Goal: Transaction & Acquisition: Purchase product/service

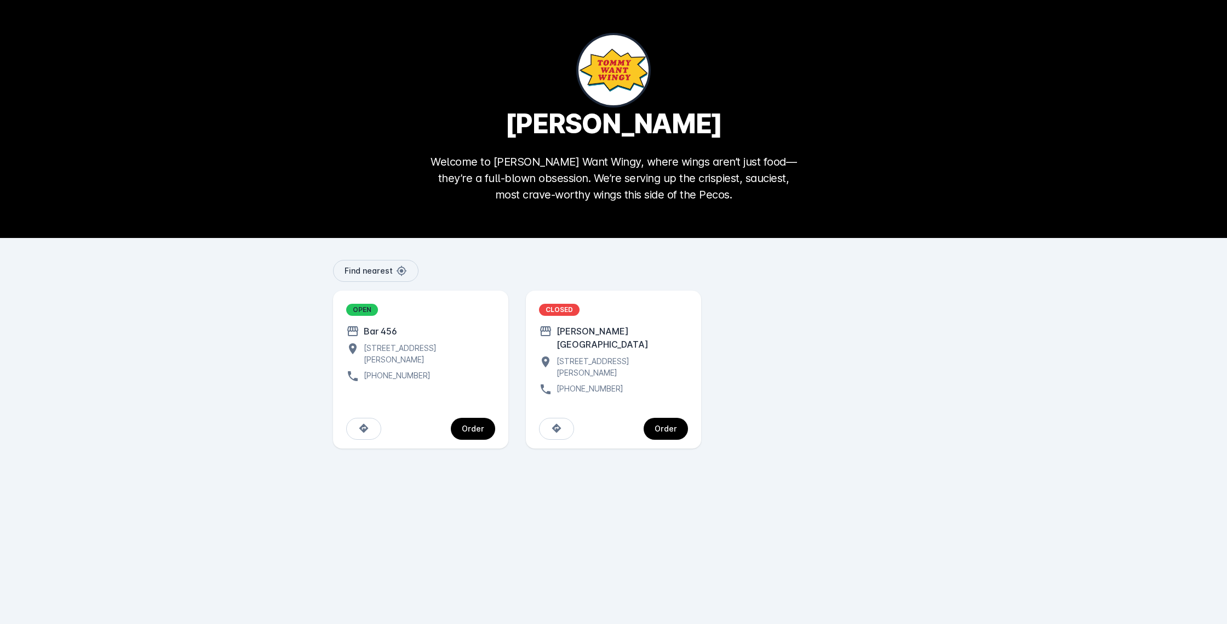
click at [477, 425] on div "Order" at bounding box center [473, 429] width 22 height 8
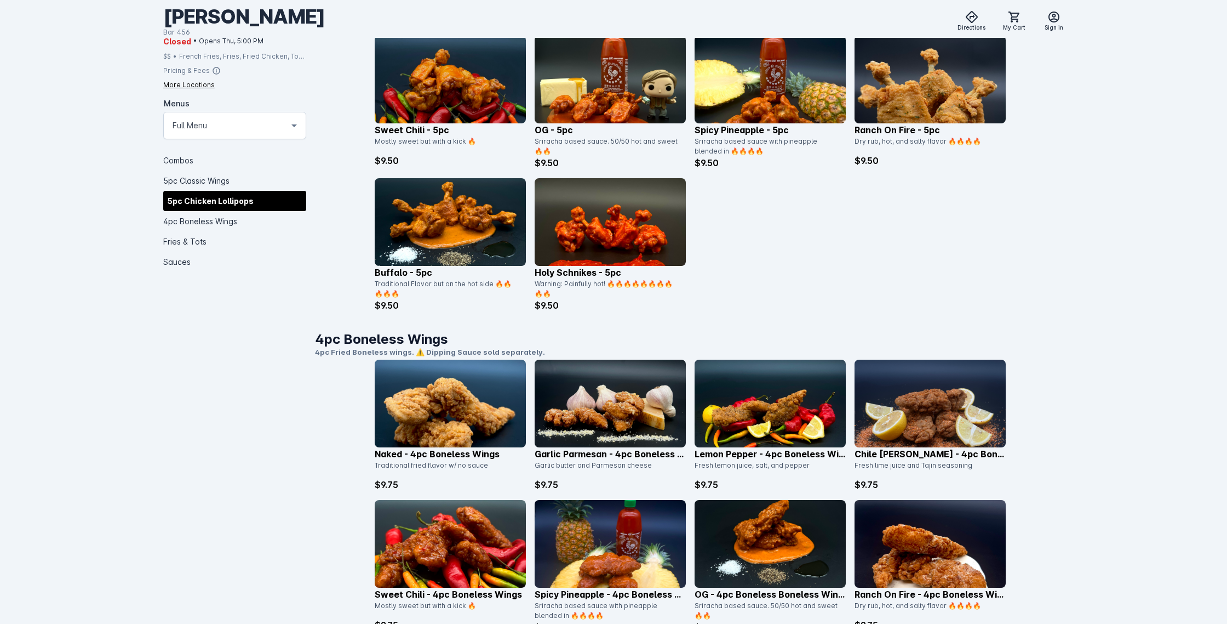
scroll to position [802, 0]
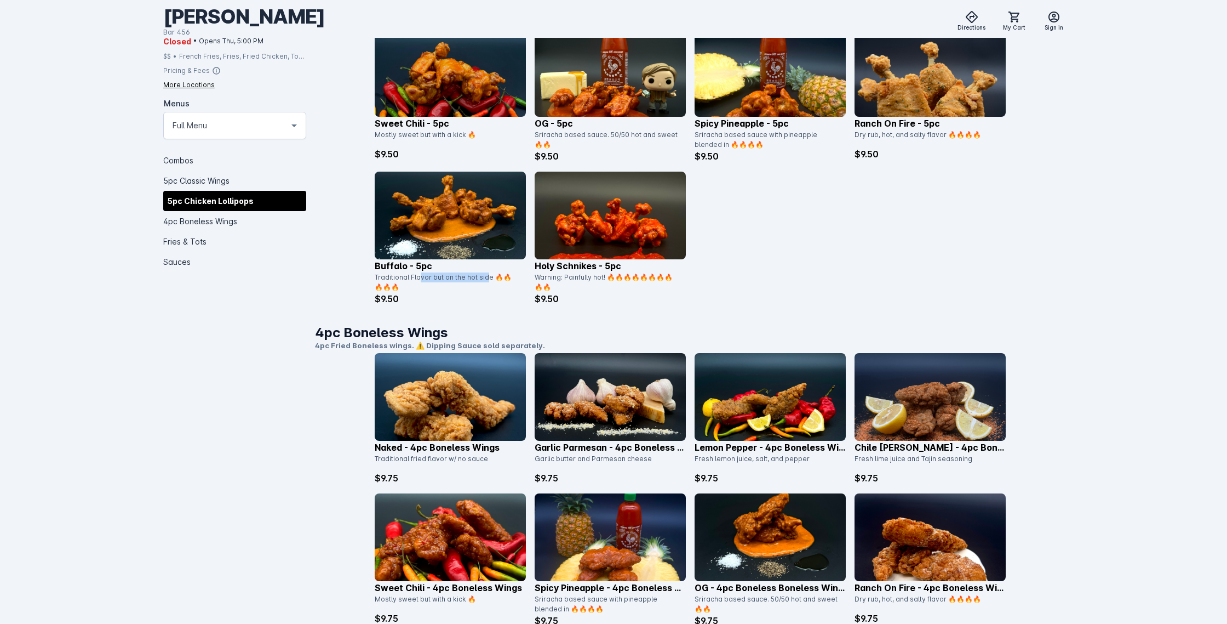
drag, startPoint x: 483, startPoint y: 278, endPoint x: 420, endPoint y: 279, distance: 63.0
click at [420, 279] on div "Traditional Flavor but on the hot side 🔥🔥🔥🔥🔥" at bounding box center [447, 282] width 145 height 20
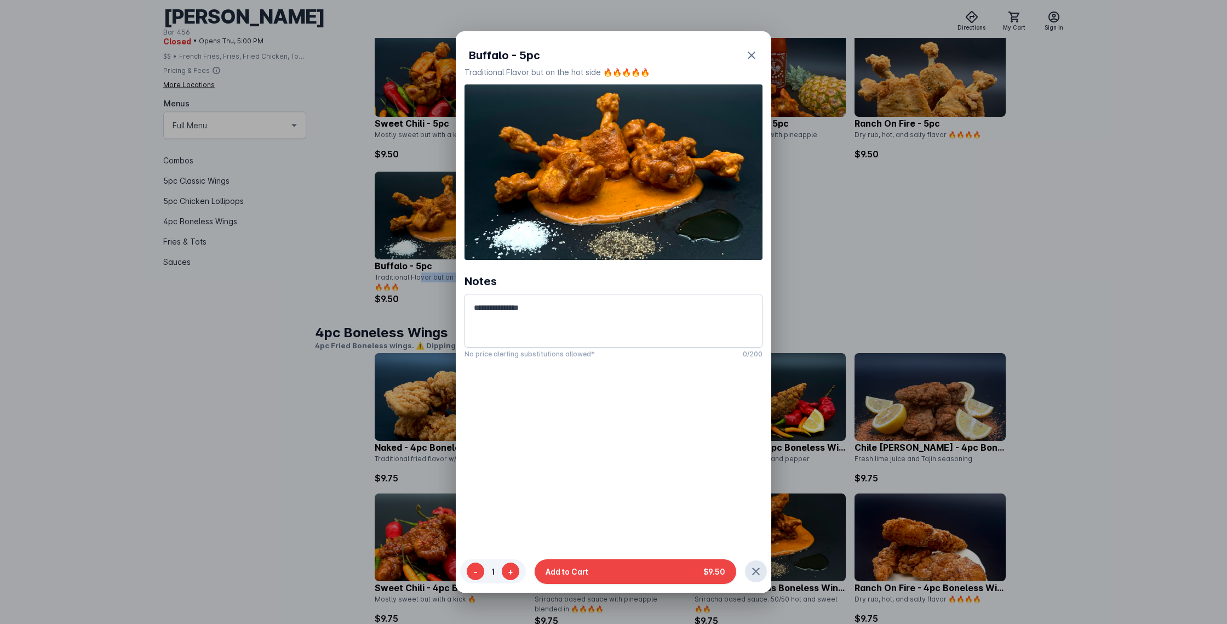
scroll to position [1, 0]
drag, startPoint x: 466, startPoint y: 71, endPoint x: 598, endPoint y: 74, distance: 132.6
click at [598, 74] on div "Traditional Flavor but on the hot side 🔥🔥🔥🔥🔥" at bounding box center [614, 72] width 298 height 12
copy div "Traditional Flavor but on the hot side"
